Goal: Obtain resource: Obtain resource

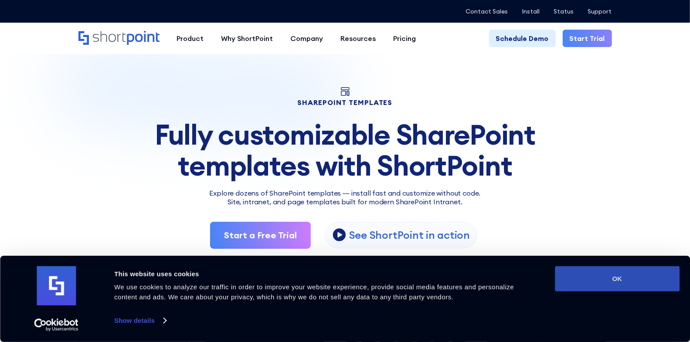
click at [611, 275] on button "OK" at bounding box center [617, 278] width 125 height 25
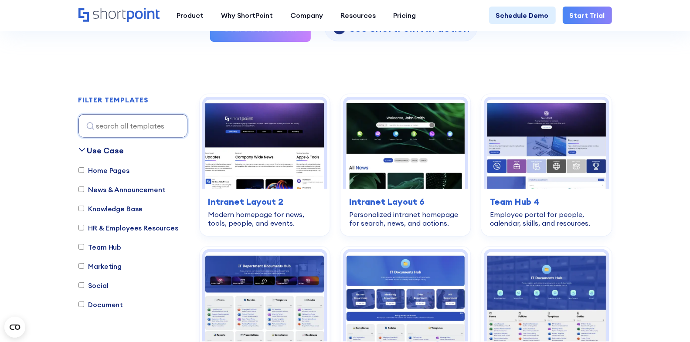
scroll to position [212, 0]
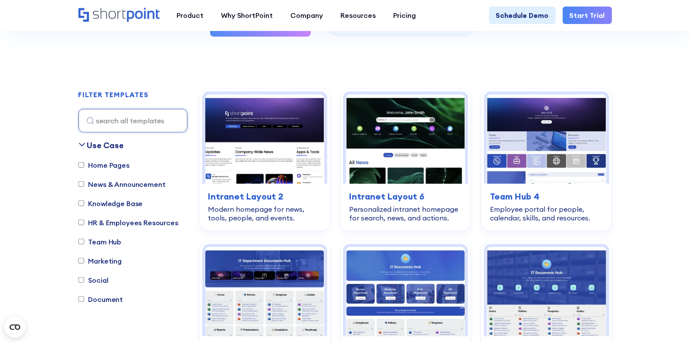
click at [137, 216] on div "Home Pages News & Announcement Knowledge Base HR & Employees Resources Team Hub…" at bounding box center [132, 236] width 109 height 153
click at [137, 224] on label "HR & Employees Resources" at bounding box center [128, 222] width 100 height 10
click at [84, 224] on input "HR & Employees Resources" at bounding box center [81, 223] width 6 height 6
checkbox input "true"
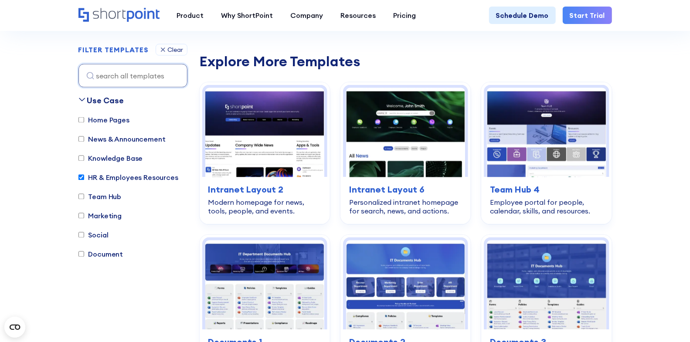
scroll to position [914, 0]
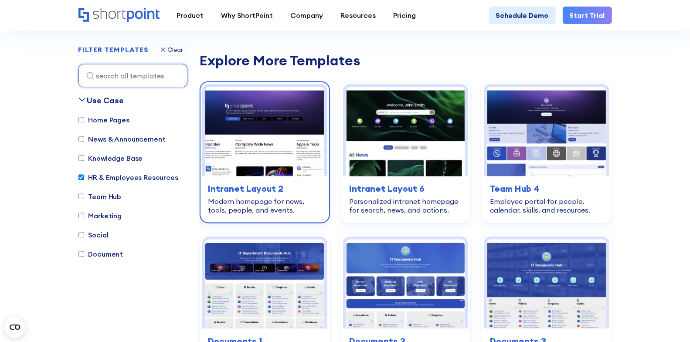
click at [251, 146] on img at bounding box center [264, 131] width 119 height 89
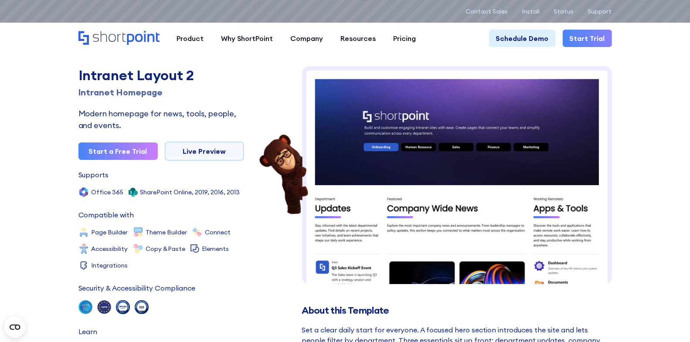
drag, startPoint x: 466, startPoint y: 208, endPoint x: 396, endPoint y: 10, distance: 210.4
click at [136, 145] on link "Start a Free Trial" at bounding box center [117, 151] width 79 height 17
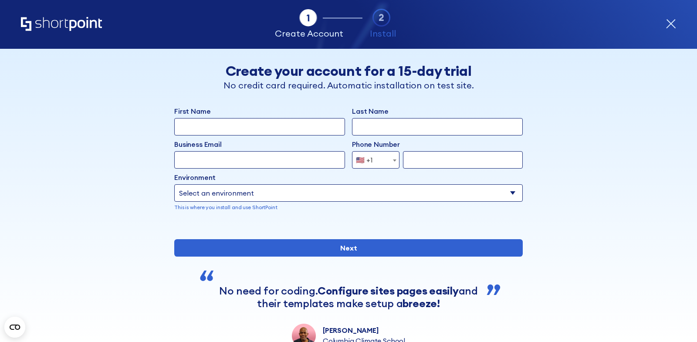
click at [673, 23] on icon "form" at bounding box center [671, 24] width 10 height 10
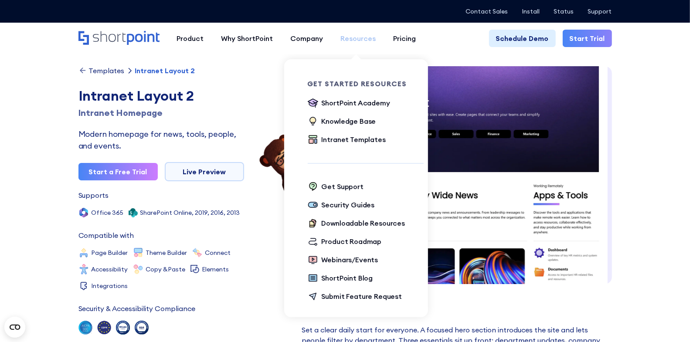
scroll to position [3, 0]
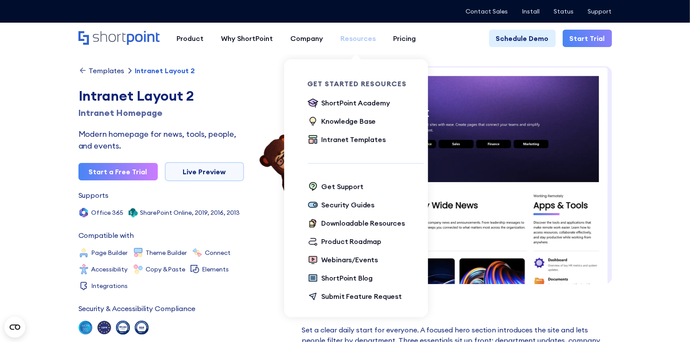
click at [360, 37] on div "Resources" at bounding box center [358, 38] width 35 height 10
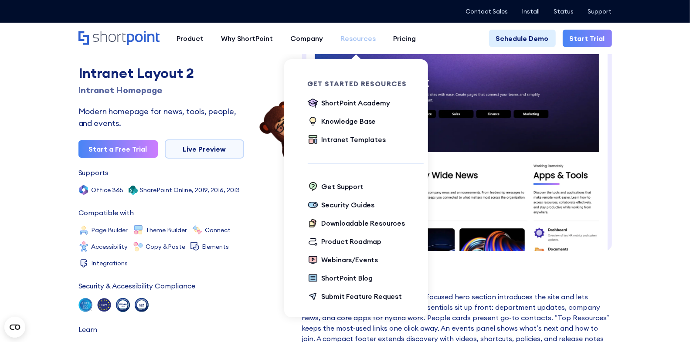
scroll to position [75, 0]
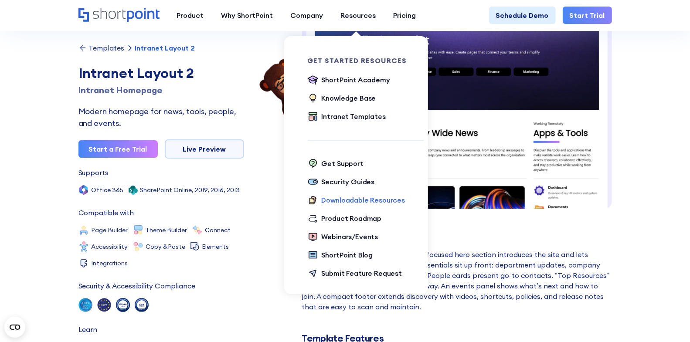
click at [361, 203] on div "Downloadable Resources" at bounding box center [363, 200] width 83 height 10
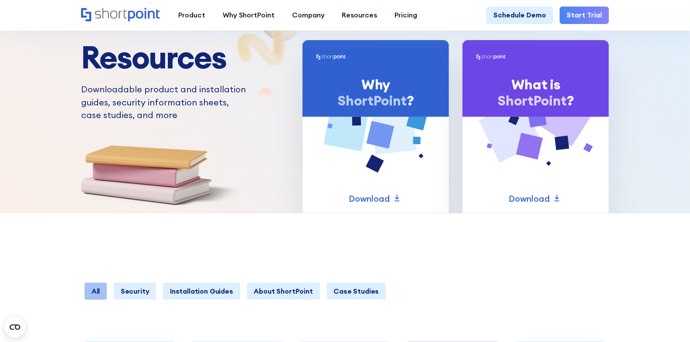
scroll to position [45, 0]
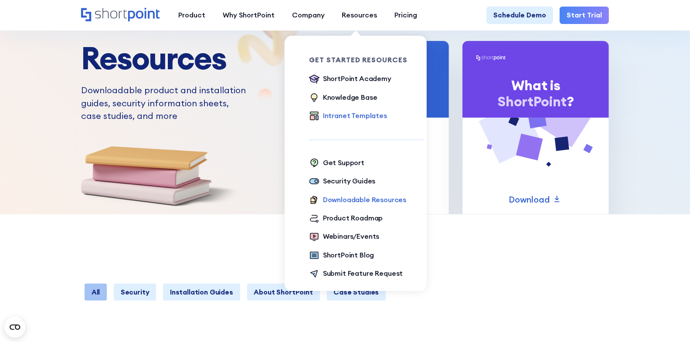
click at [330, 117] on div "Intranet Templates" at bounding box center [355, 116] width 64 height 10
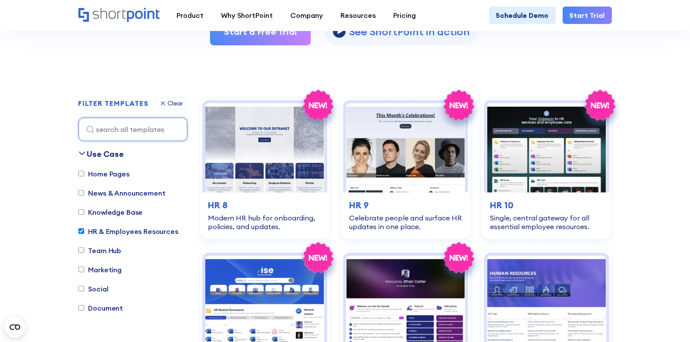
scroll to position [206, 0]
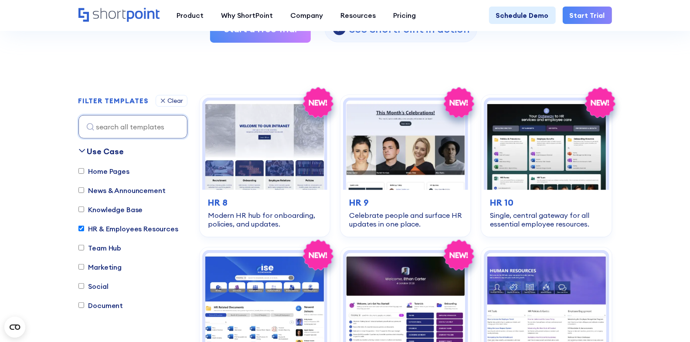
click at [95, 208] on label "Knowledge Base" at bounding box center [110, 209] width 65 height 10
click at [84, 208] on input "Knowledge Base" at bounding box center [81, 210] width 6 height 6
checkbox input "true"
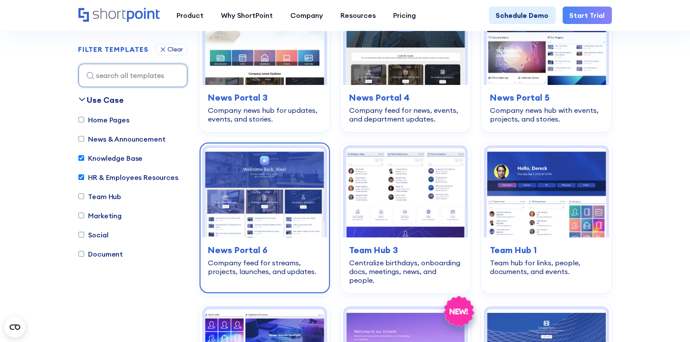
scroll to position [1617, 0]
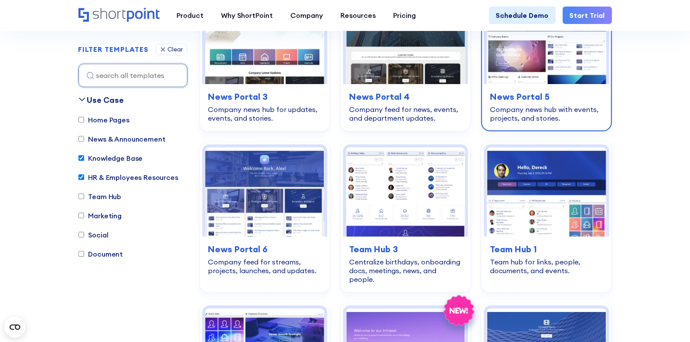
click at [530, 54] on img at bounding box center [546, 38] width 119 height 89
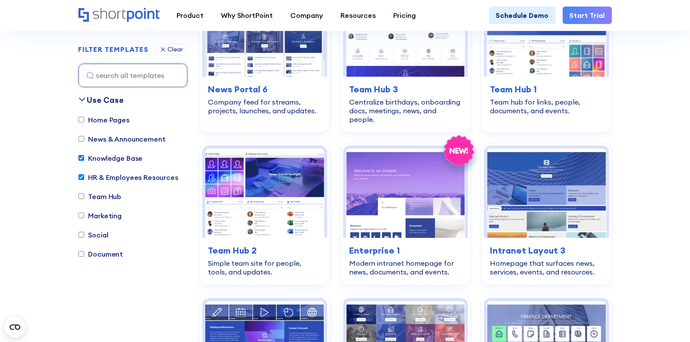
scroll to position [1778, 0]
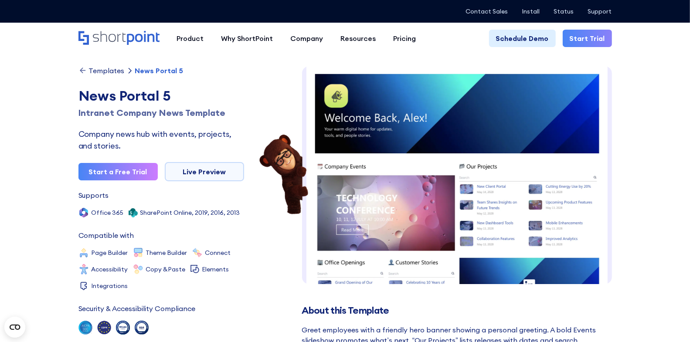
scroll to position [1, 0]
